Goal: Find specific page/section: Find specific page/section

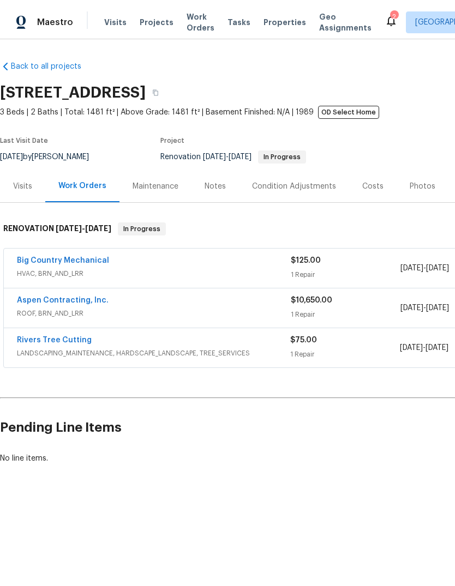
scroll to position [0, 161]
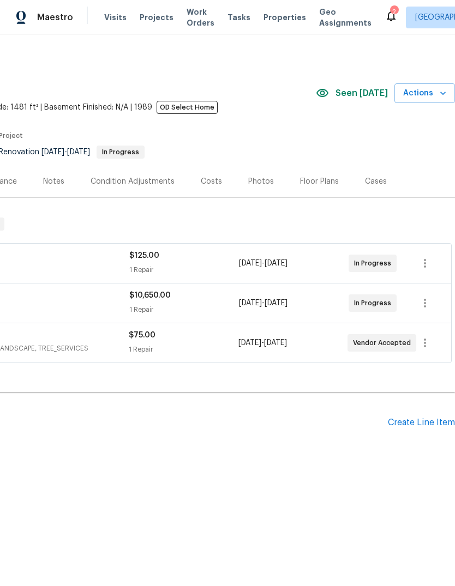
click at [275, 18] on span "Properties" at bounding box center [284, 17] width 43 height 11
